Goal: Task Accomplishment & Management: Complete application form

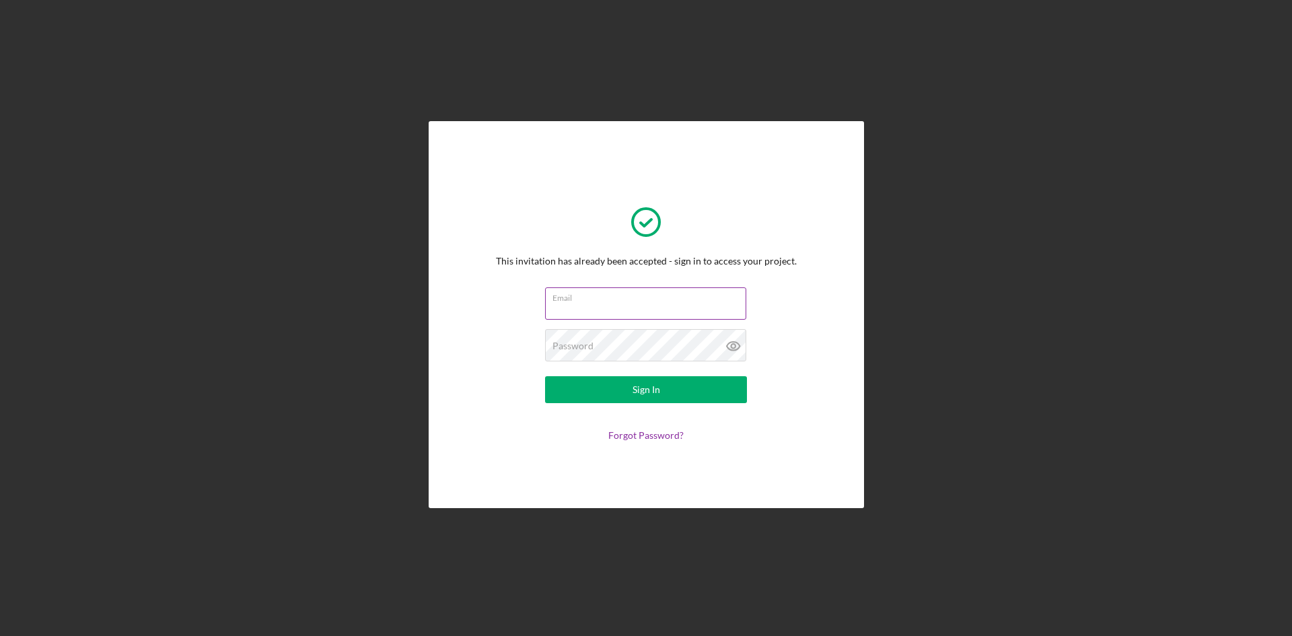
click at [629, 307] on input "Email" at bounding box center [645, 303] width 201 height 32
click at [0, 635] on com-1password-button at bounding box center [0, 636] width 0 height 0
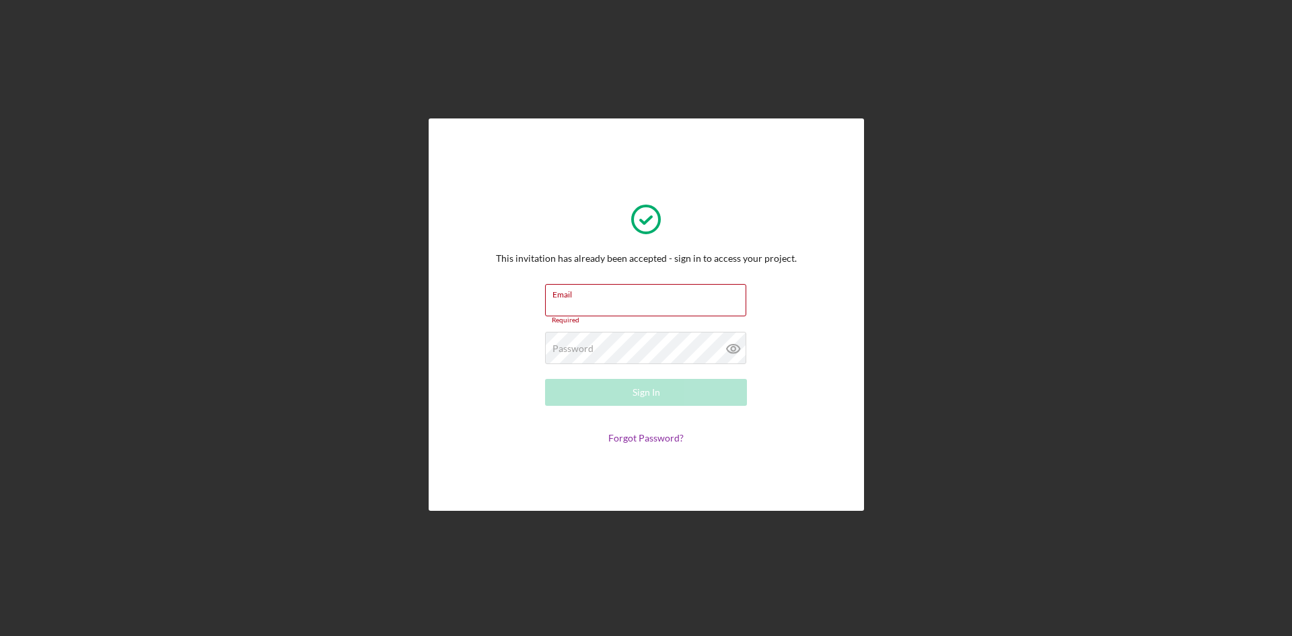
click at [0, 635] on com-1password-button at bounding box center [0, 636] width 0 height 0
click at [674, 300] on input "Email" at bounding box center [645, 300] width 201 height 32
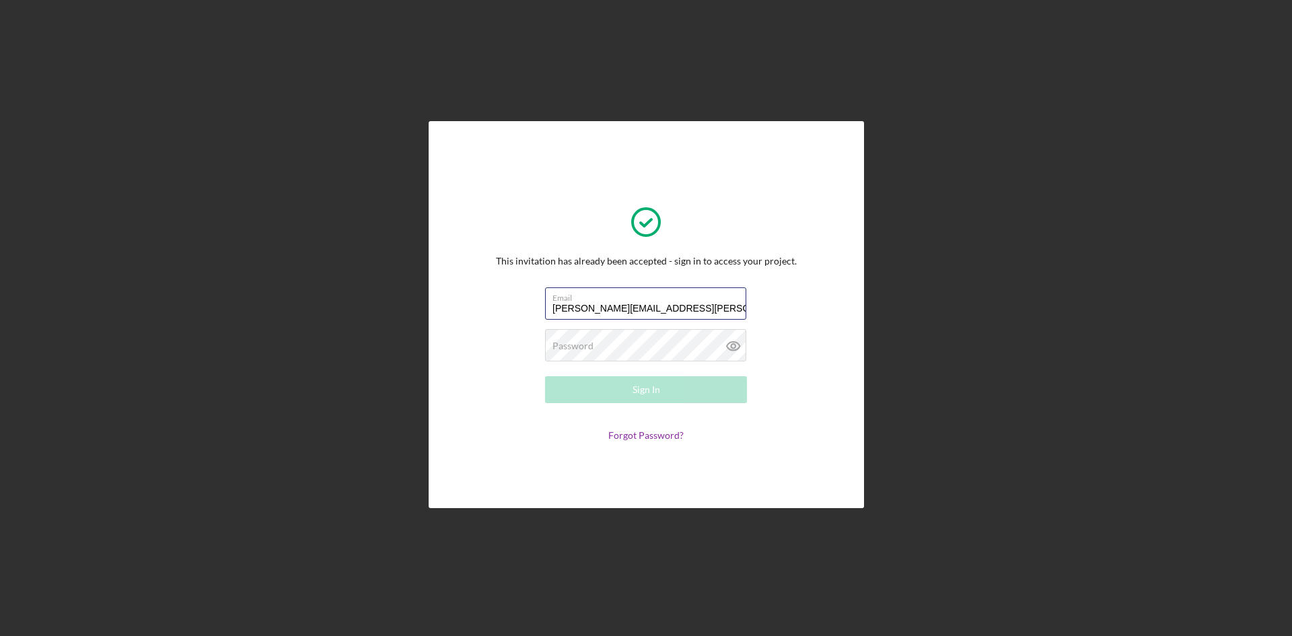
type input "[PERSON_NAME][EMAIL_ADDRESS][PERSON_NAME][DOMAIN_NAME]"
click at [763, 298] on form "Email [PERSON_NAME][EMAIL_ADDRESS][PERSON_NAME][DOMAIN_NAME] Password Required …" at bounding box center [646, 363] width 269 height 153
click at [767, 320] on form "Email [PERSON_NAME][EMAIL_ADDRESS][PERSON_NAME][DOMAIN_NAME] Password Sign In F…" at bounding box center [646, 363] width 269 height 153
click at [705, 384] on button "Sign In" at bounding box center [646, 389] width 202 height 27
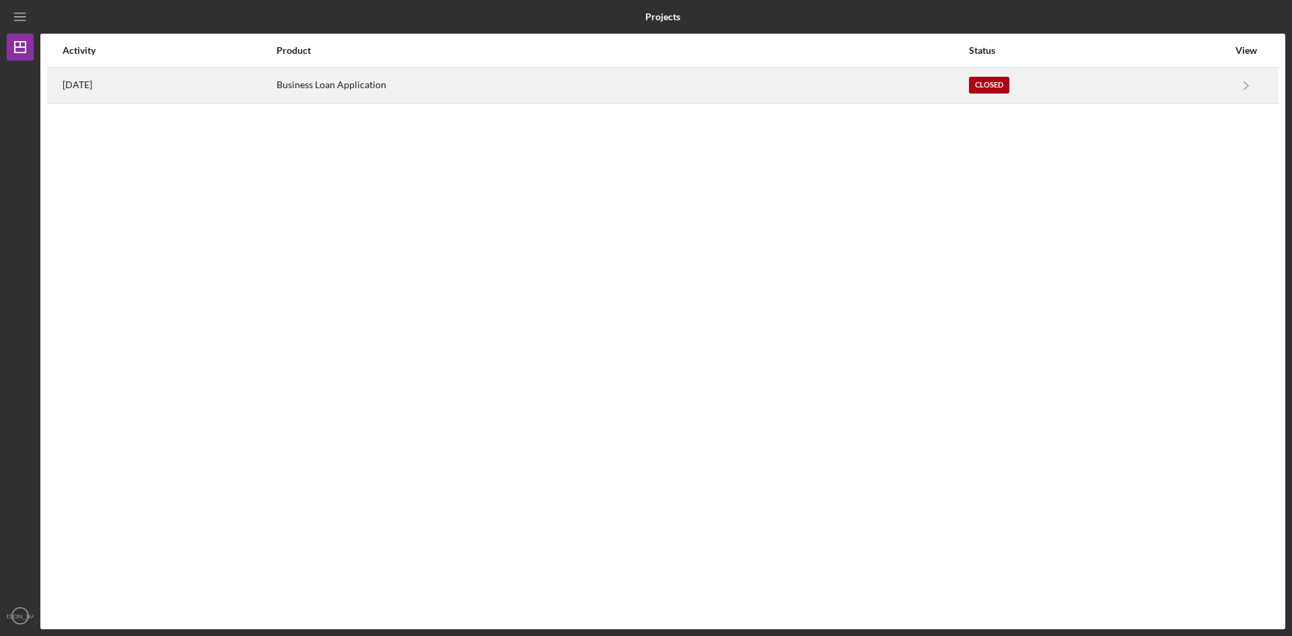
click at [453, 81] on div "Business Loan Application" at bounding box center [622, 86] width 691 height 34
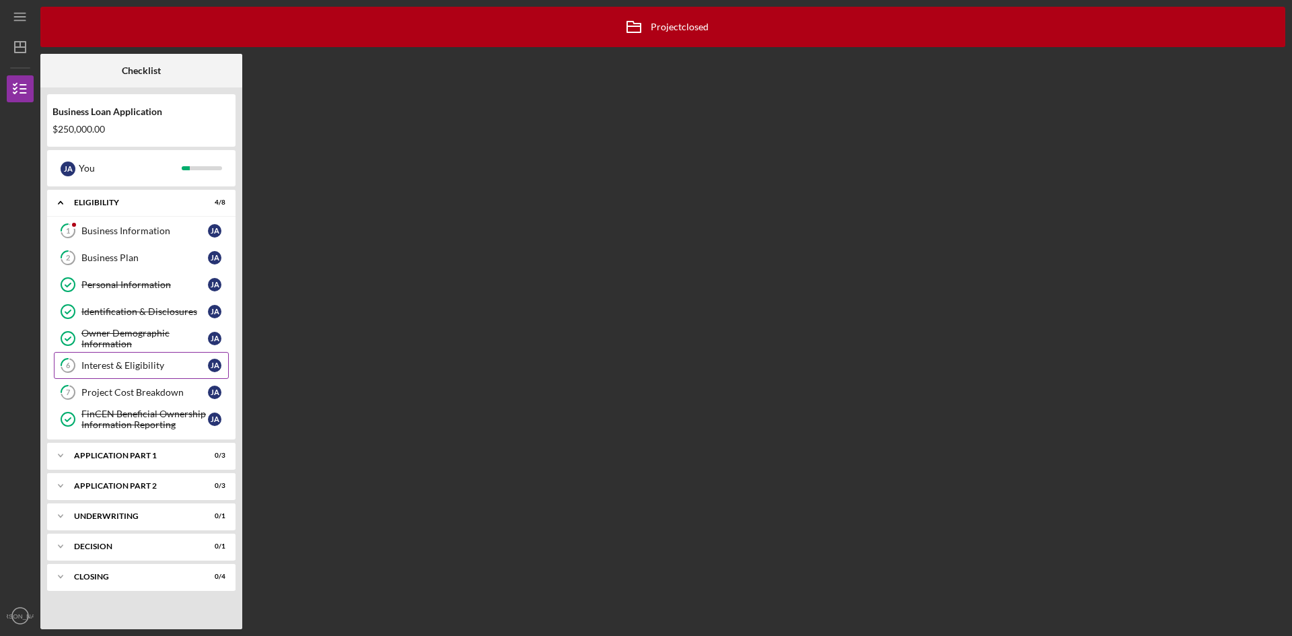
click at [130, 367] on div "Interest & Eligibility" at bounding box center [144, 365] width 127 height 11
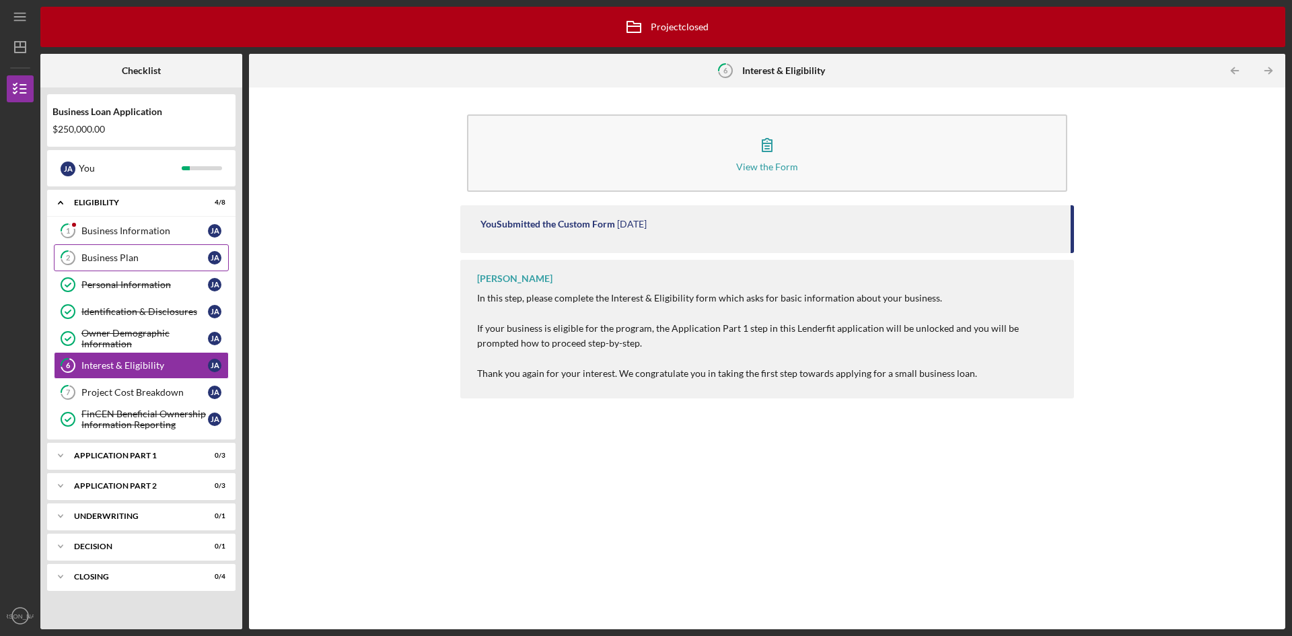
click at [123, 245] on link "2 Business Plan [PERSON_NAME]" at bounding box center [141, 257] width 175 height 27
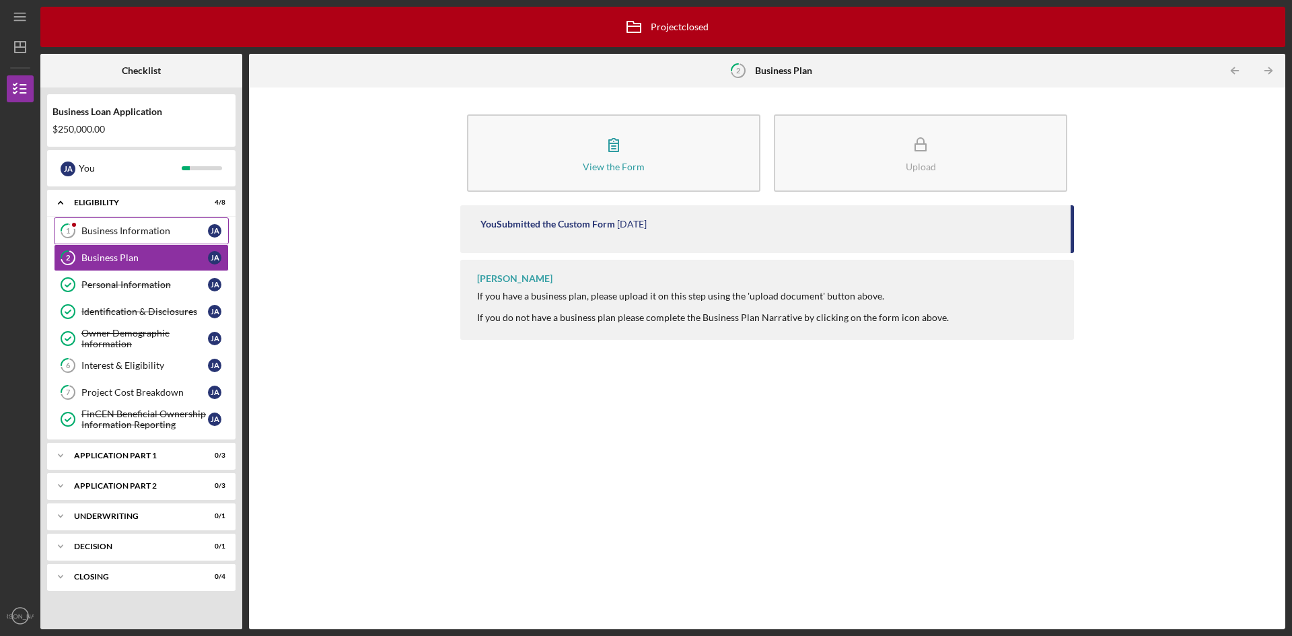
click at [123, 233] on div "Business Information" at bounding box center [144, 230] width 127 height 11
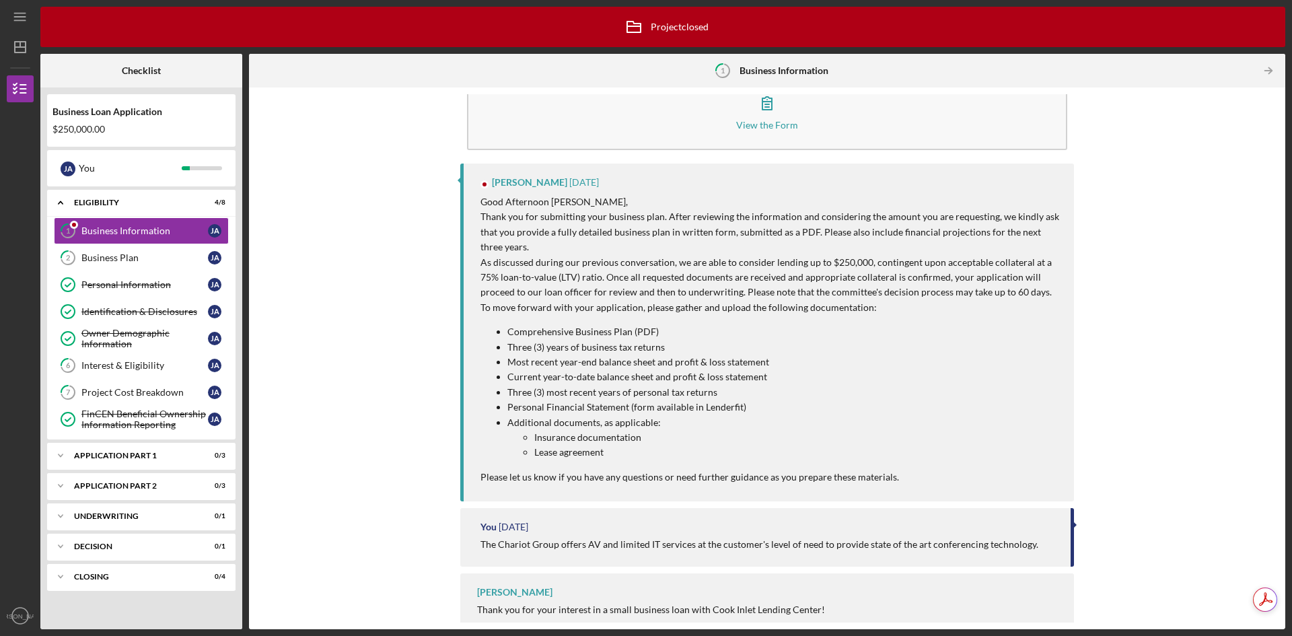
scroll to position [60, 0]
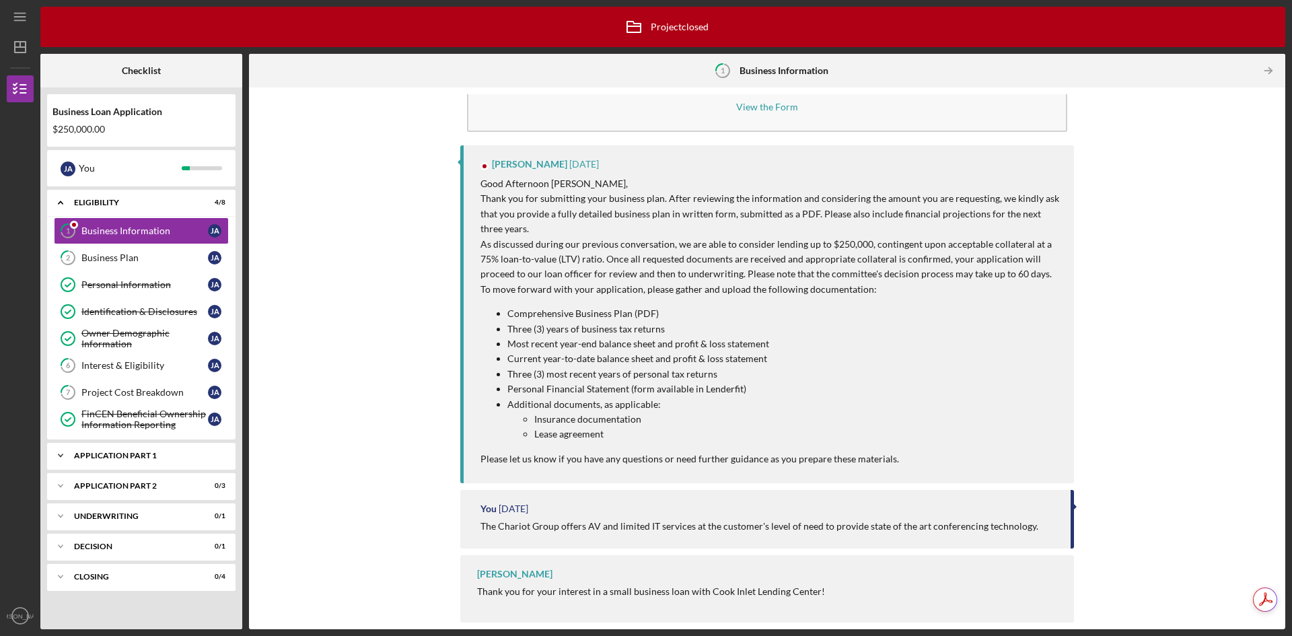
click at [89, 458] on div "Application Part 1" at bounding box center [146, 456] width 145 height 8
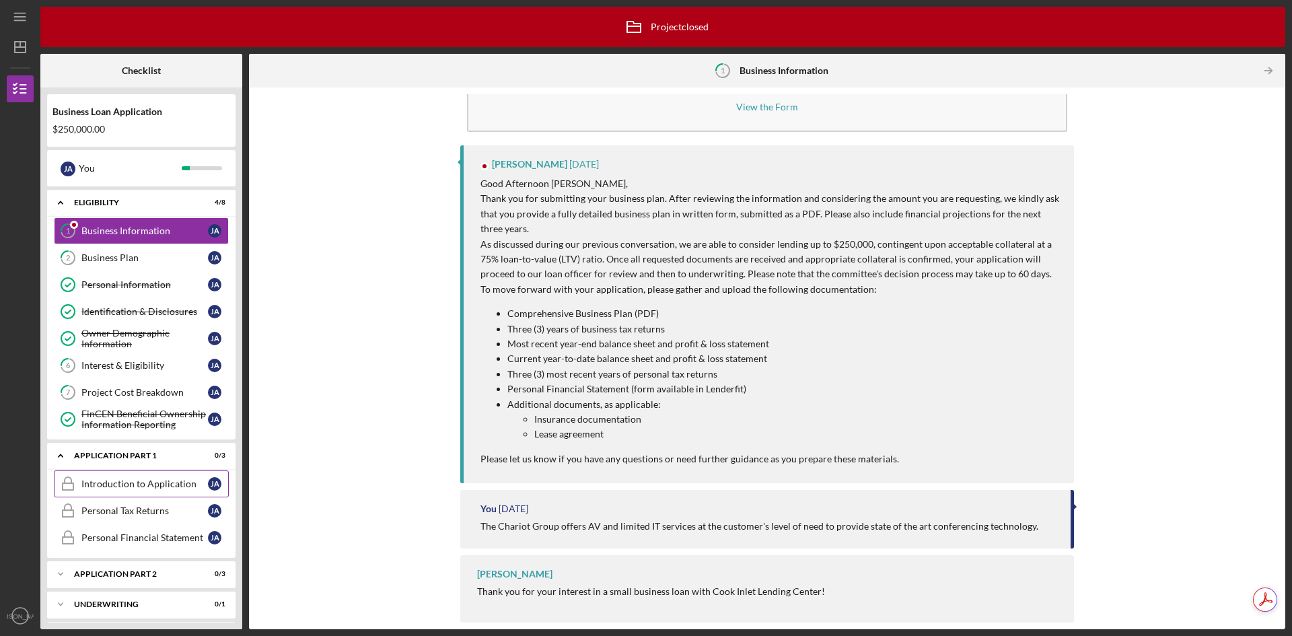
click at [125, 483] on div "Introduction to Application" at bounding box center [144, 484] width 127 height 11
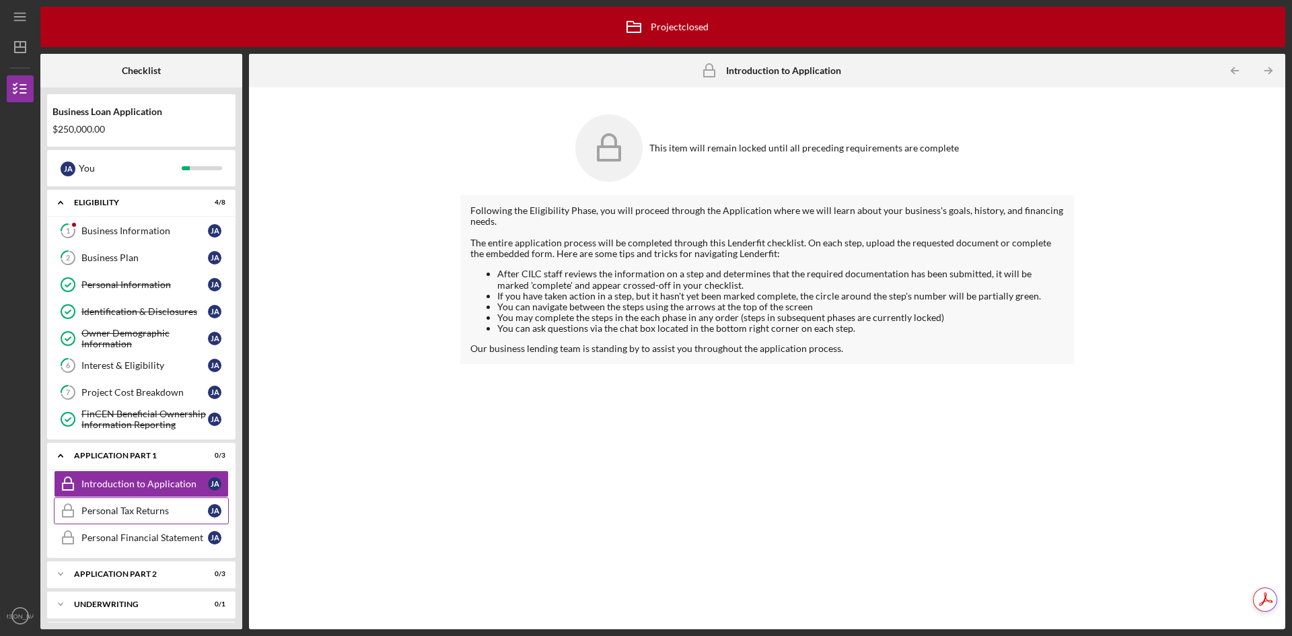
click at [127, 510] on div "Personal Tax Returns" at bounding box center [144, 511] width 127 height 11
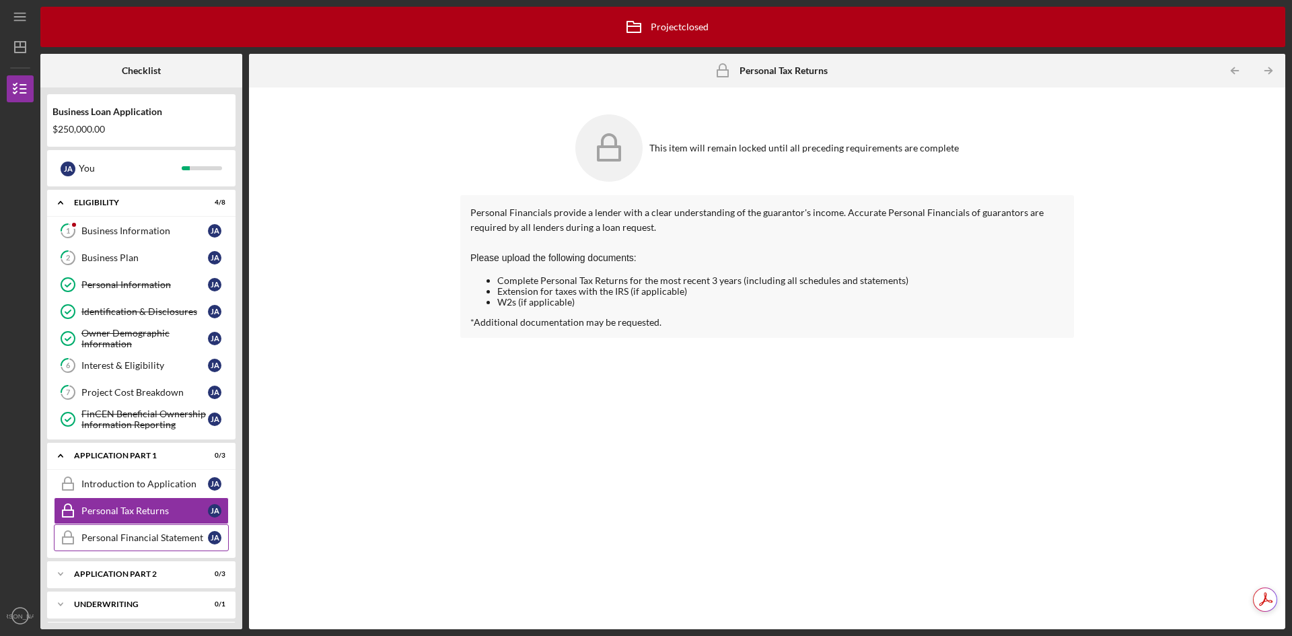
click at [126, 533] on div "Personal Financial Statement" at bounding box center [144, 537] width 127 height 11
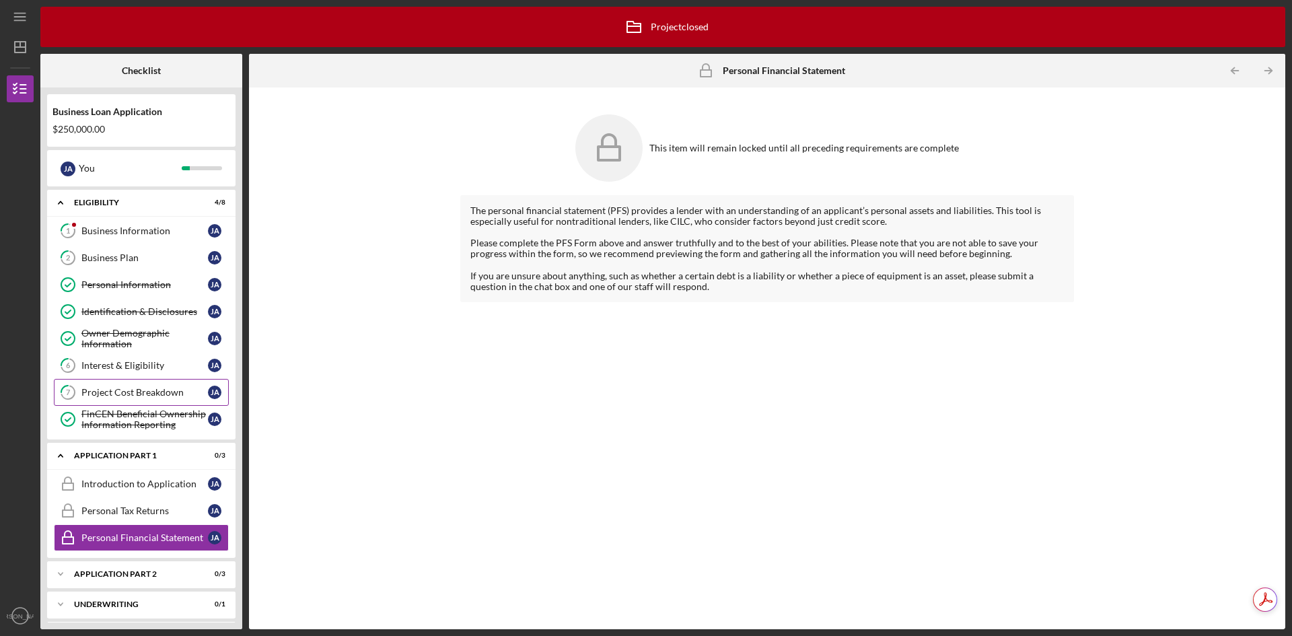
scroll to position [63, 0]
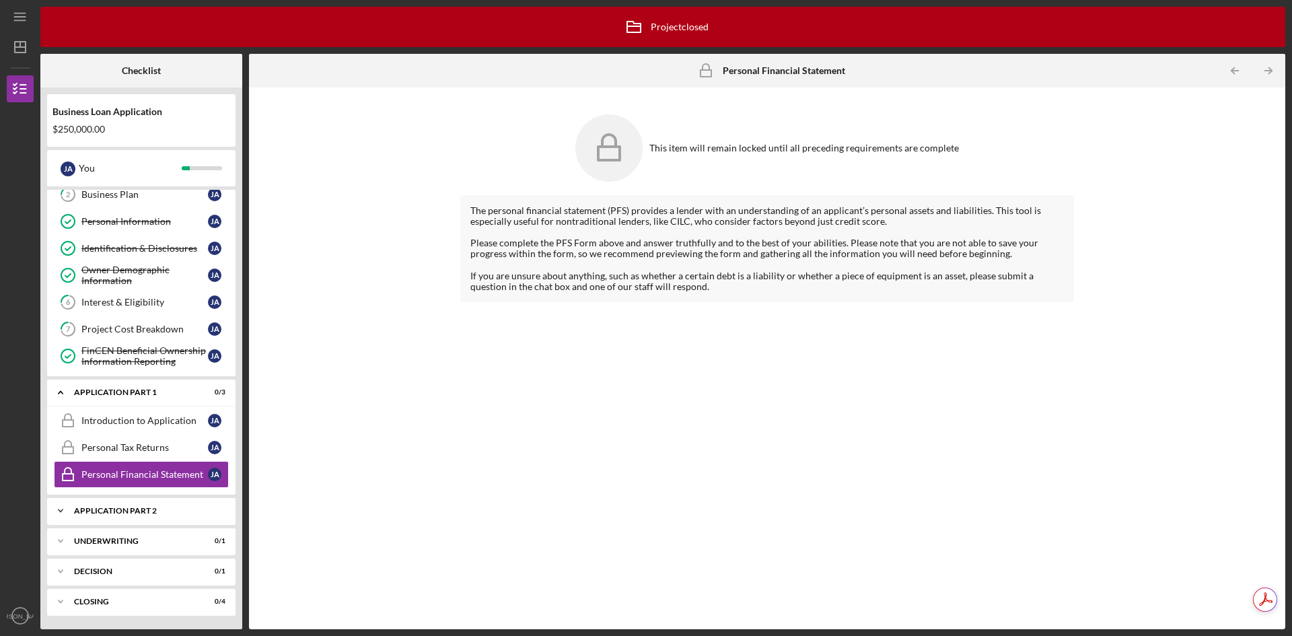
click at [131, 511] on div "Application Part 2" at bounding box center [146, 511] width 145 height 8
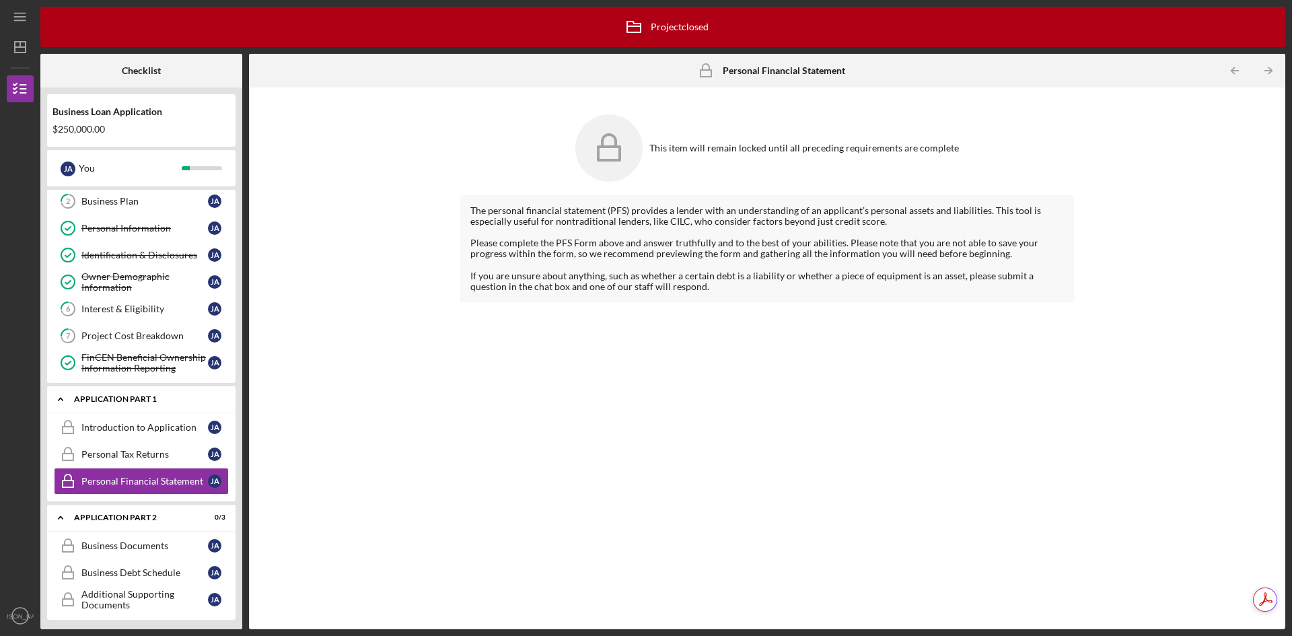
scroll to position [0, 0]
